Goal: Information Seeking & Learning: Learn about a topic

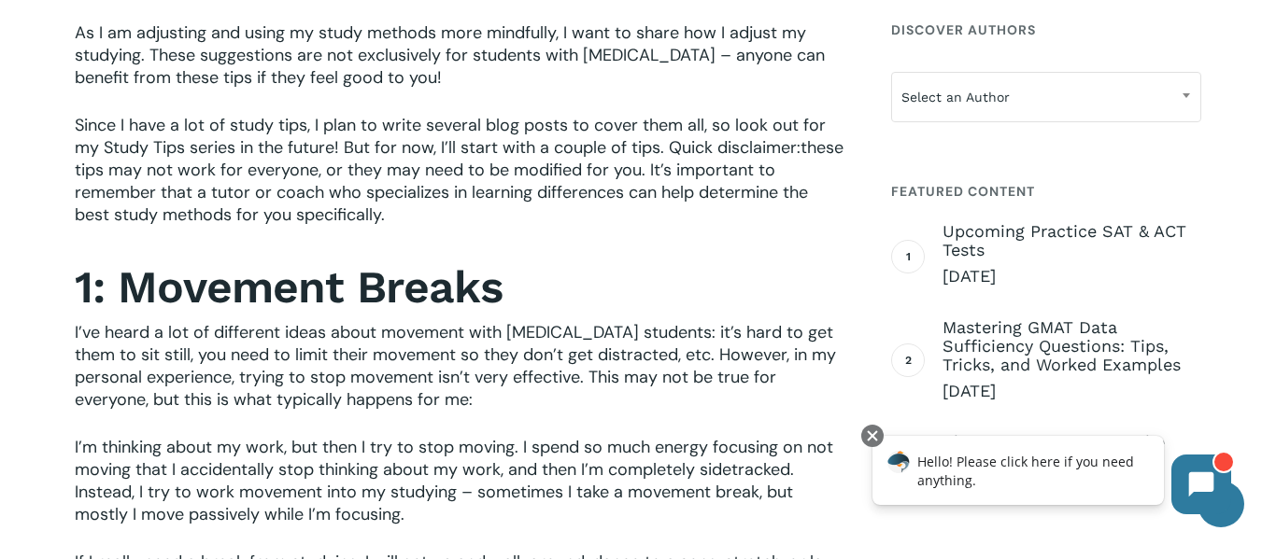
scroll to position [856, 0]
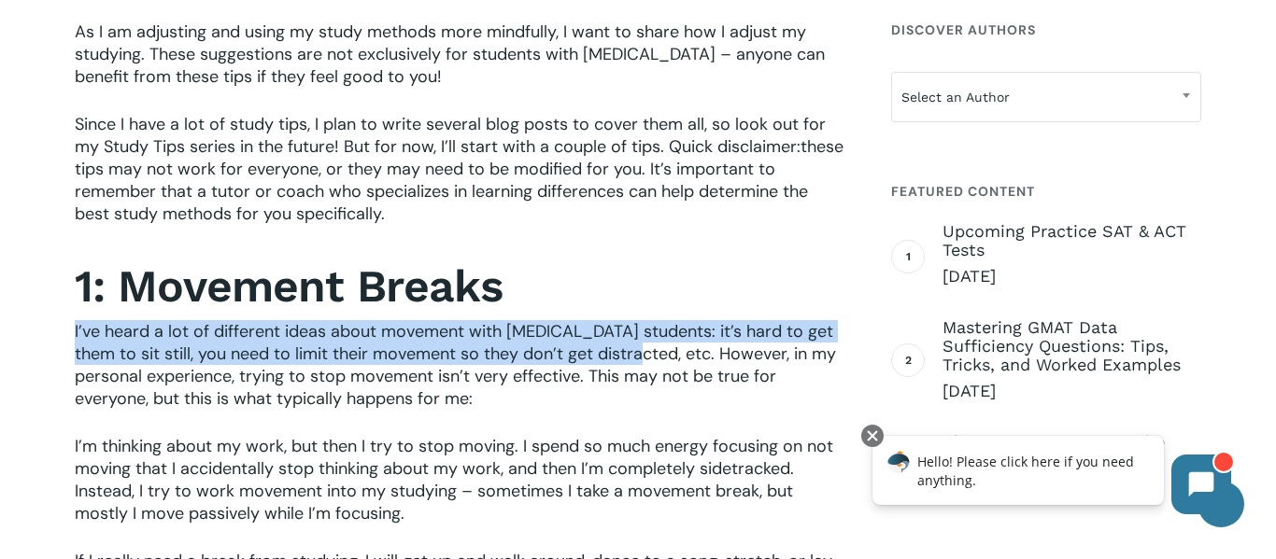
drag, startPoint x: 73, startPoint y: 328, endPoint x: 625, endPoint y: 354, distance: 552.5
copy span "I’ve heard a lot of different ideas about movement with [MEDICAL_DATA] students…"
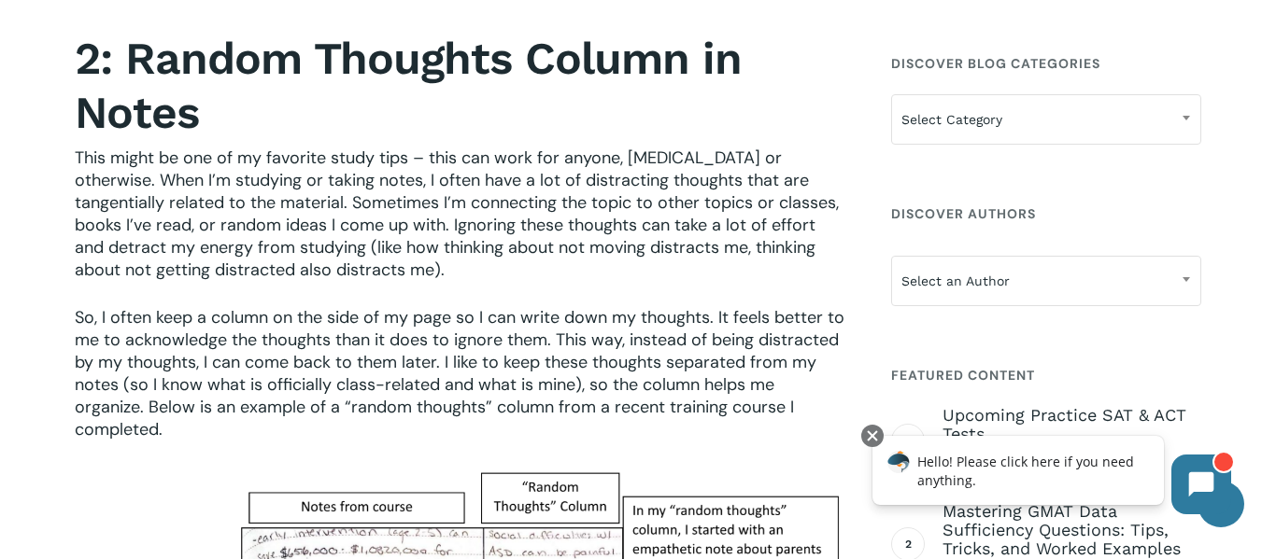
scroll to position [1726, 0]
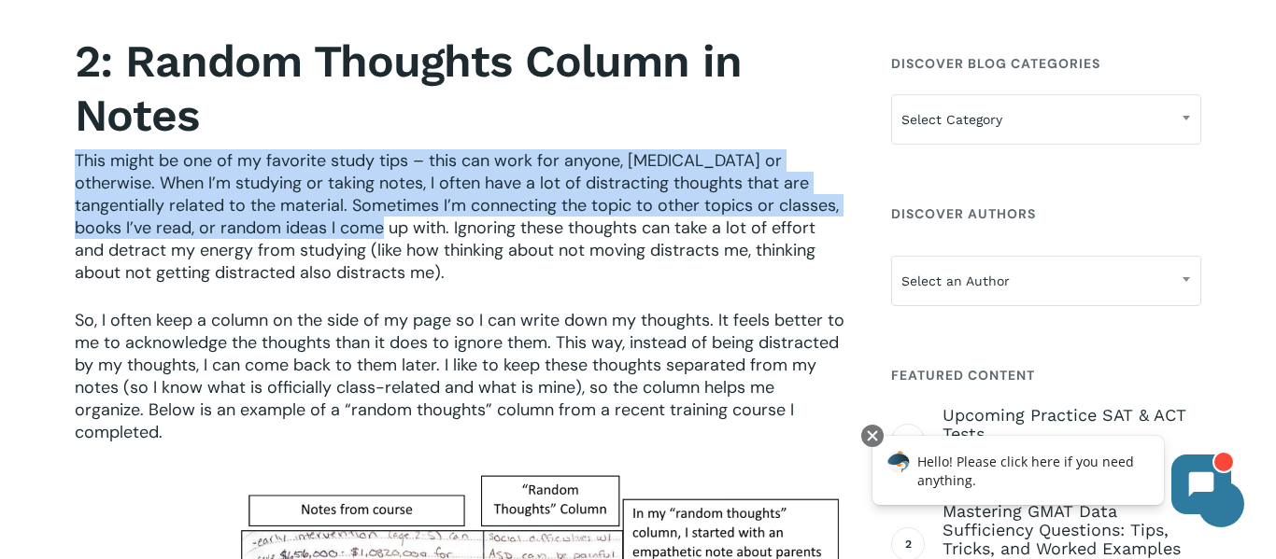
drag, startPoint x: 76, startPoint y: 155, endPoint x: 304, endPoint y: 229, distance: 240.4
click at [304, 229] on span "This might be one of my favorite study tips – this can work for anyone, [MEDICA…" at bounding box center [457, 216] width 764 height 134
copy span "This might be one of my favorite study tips – this can work for anyone, [MEDICA…"
click at [517, 276] on p "This might be one of my favorite study tips – this can work for anyone, [MEDICA…" at bounding box center [460, 229] width 771 height 160
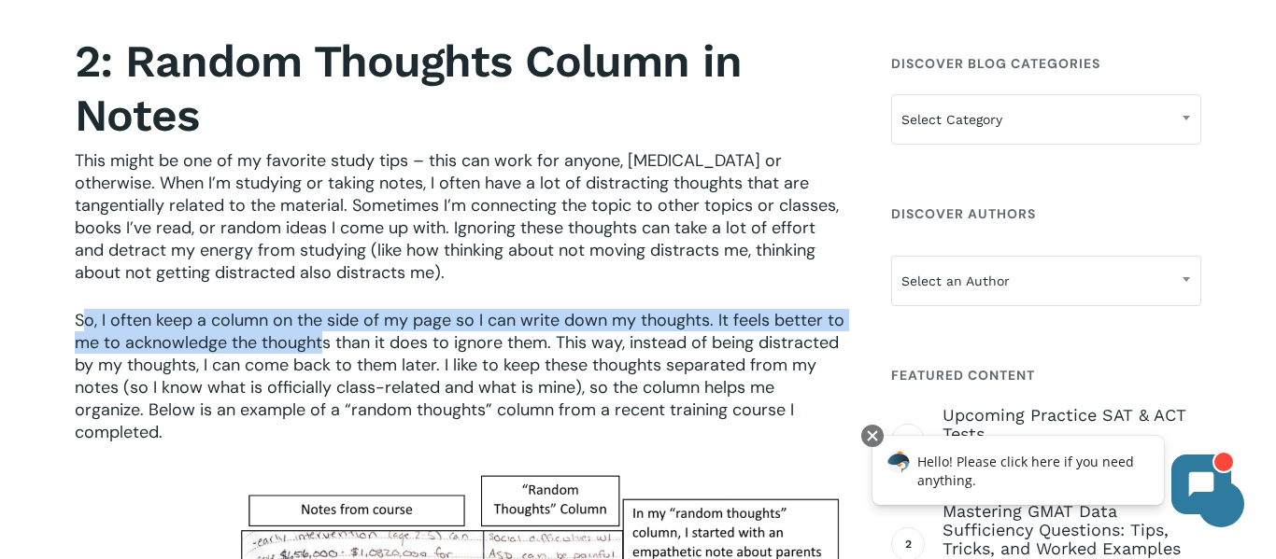
drag, startPoint x: 81, startPoint y: 324, endPoint x: 301, endPoint y: 343, distance: 220.2
click at [301, 343] on span "So, I often keep a column on the side of my page so I can write down my thought…" at bounding box center [459, 376] width 769 height 134
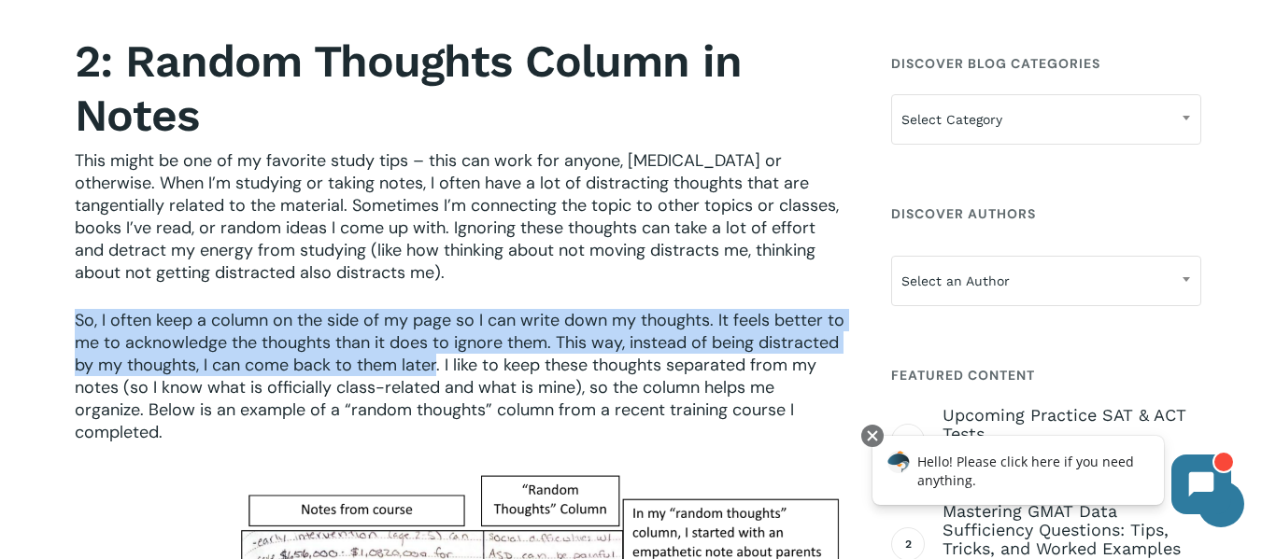
drag, startPoint x: 76, startPoint y: 317, endPoint x: 438, endPoint y: 364, distance: 365.4
click at [438, 364] on span "So, I often keep a column on the side of my page so I can write down my thought…" at bounding box center [459, 376] width 769 height 134
copy span "So, I often keep a column on the side of my page so I can write down my thought…"
click at [72, 212] on div "As a tutor with [MEDICAL_DATA] sympathize with the students that I meet who str…" at bounding box center [460, 118] width 787 height 2438
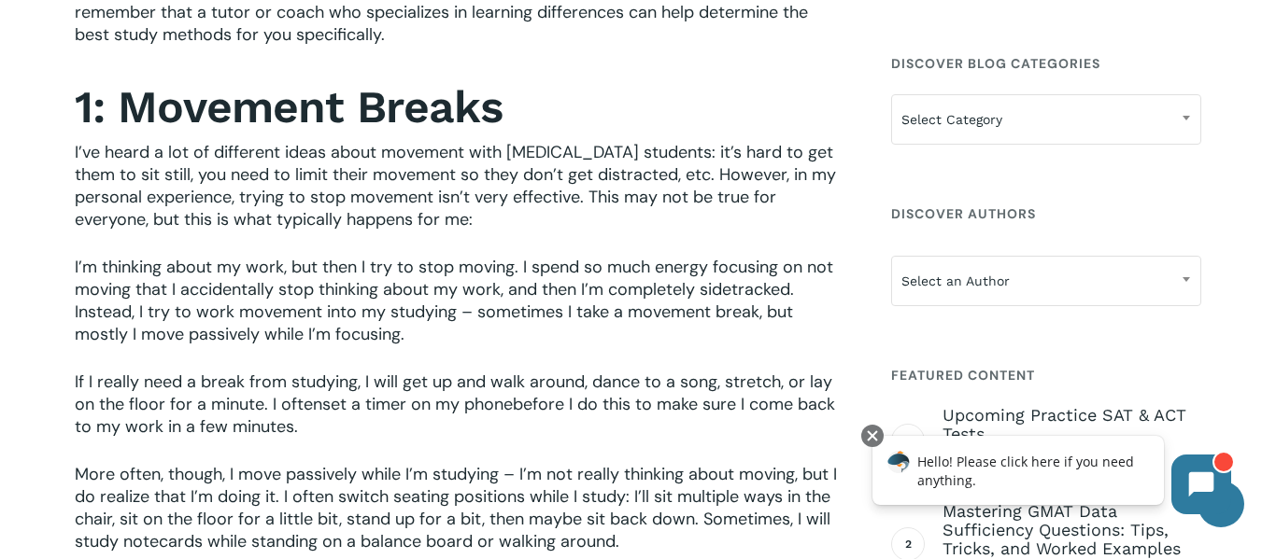
scroll to position [1030, 0]
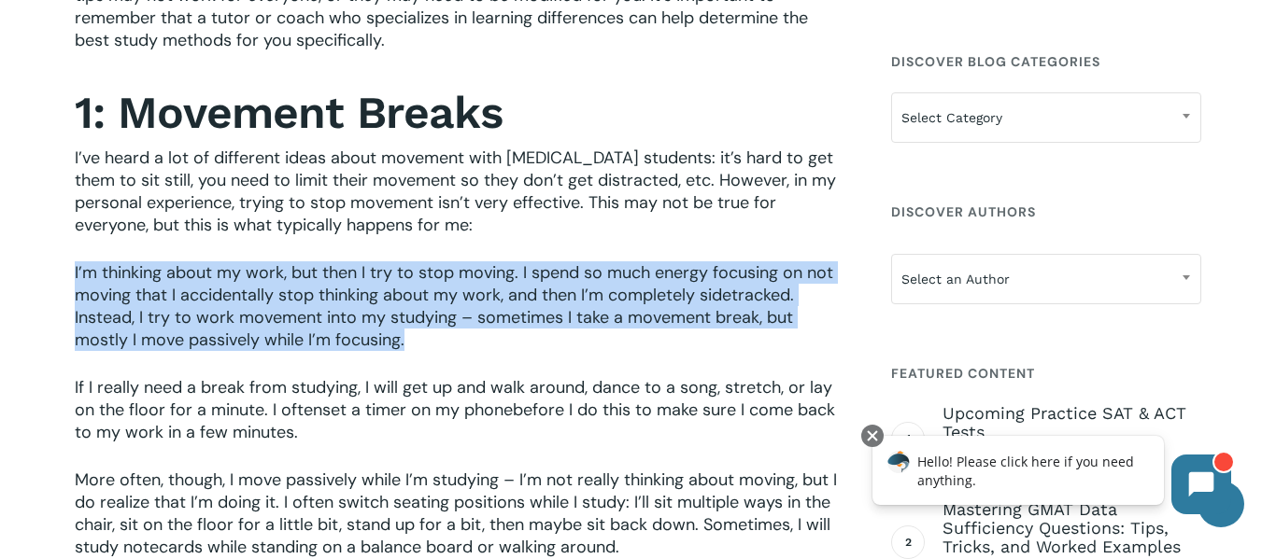
drag, startPoint x: 74, startPoint y: 268, endPoint x: 416, endPoint y: 361, distance: 354.3
click at [416, 361] on p "I’m thinking about my work, but then I try to stop moving. I spend so much ener…" at bounding box center [460, 318] width 771 height 115
copy span "I’m thinking about my work, but then I try to stop moving. I spend so much ener…"
